Goal: Check status: Check status

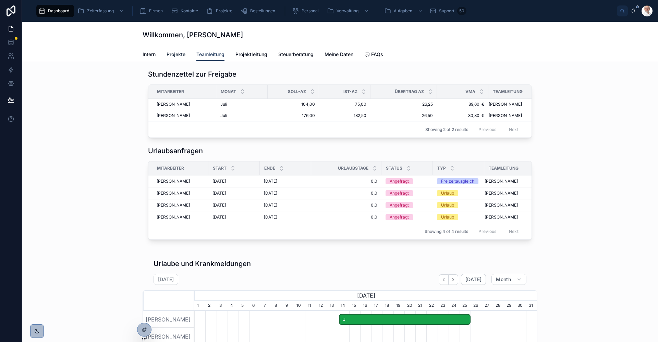
scroll to position [0, 342]
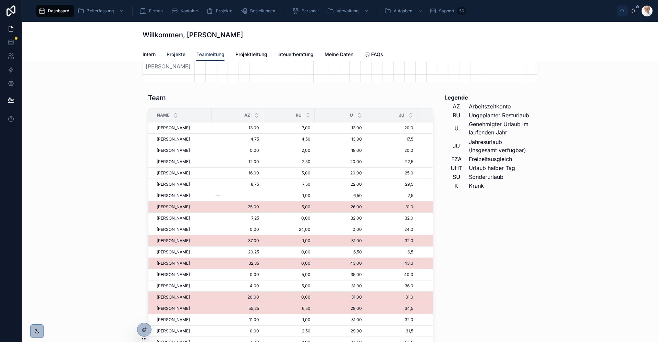
click at [176, 55] on span "Projekte" at bounding box center [175, 54] width 19 height 7
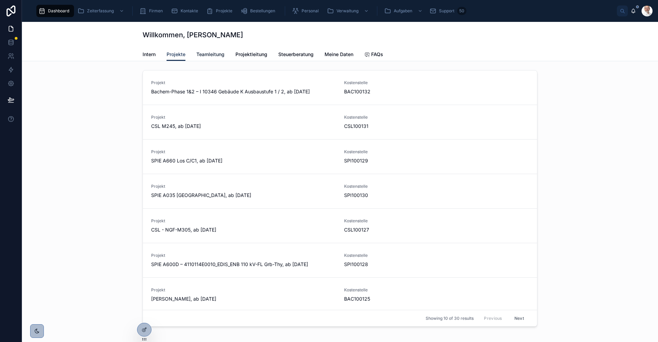
click at [206, 56] on span "Teamleitung" at bounding box center [210, 54] width 28 height 7
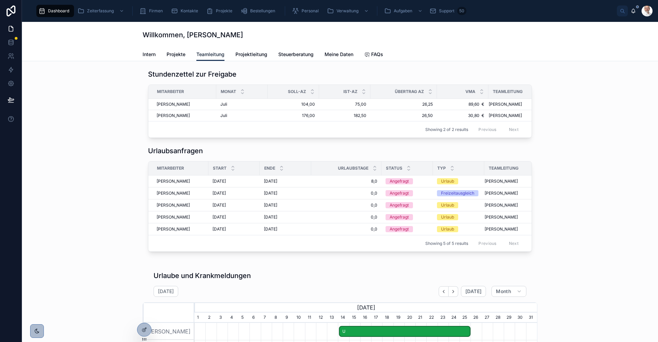
scroll to position [0, 342]
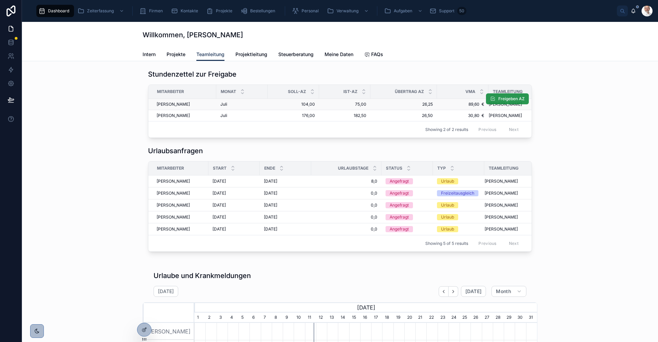
click at [507, 100] on span "Freigeben AZ" at bounding box center [511, 98] width 26 height 5
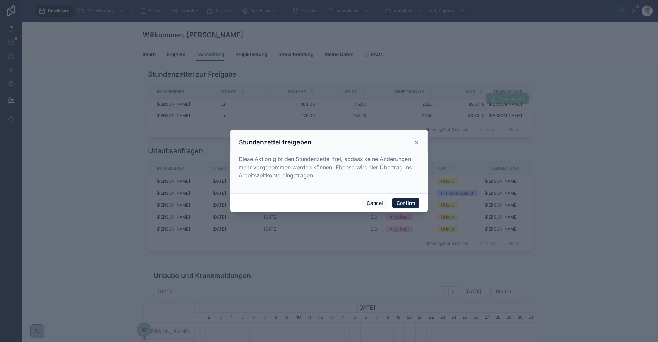
click at [412, 204] on button "Confirm" at bounding box center [405, 203] width 27 height 11
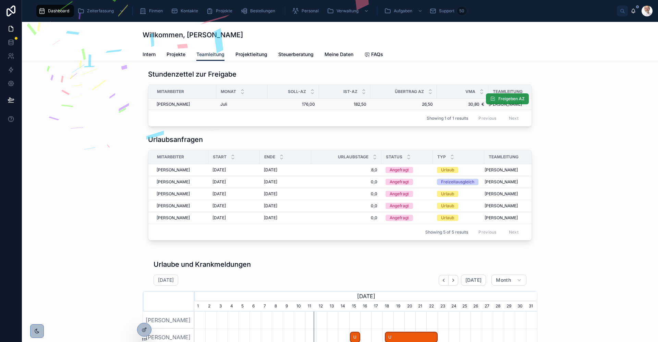
click at [507, 100] on span "Freigeben AZ" at bounding box center [511, 98] width 26 height 5
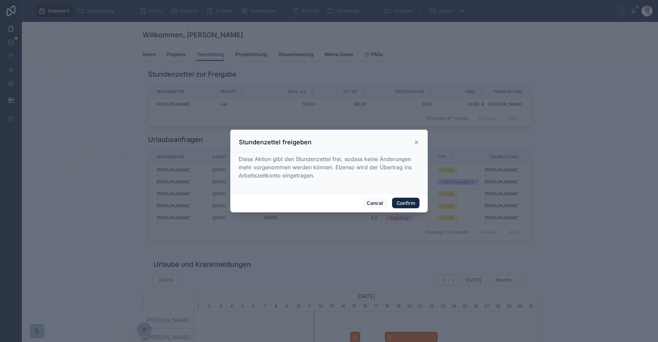
click at [411, 205] on button "Confirm" at bounding box center [405, 203] width 27 height 11
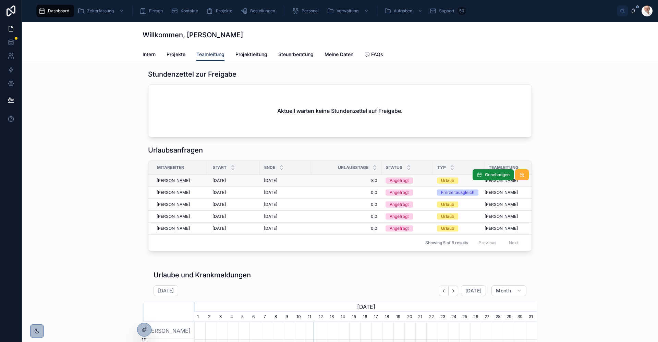
click at [175, 182] on span "[PERSON_NAME]" at bounding box center [173, 180] width 33 height 5
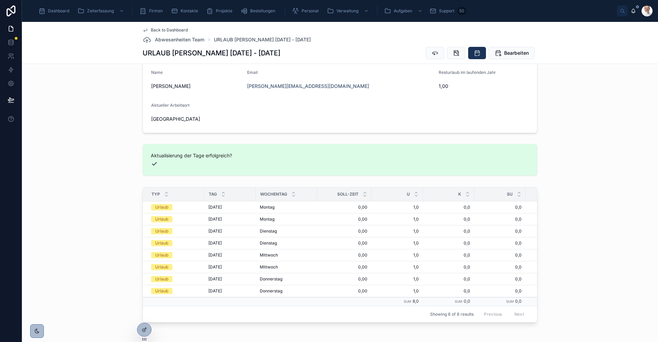
scroll to position [205, 0]
